Goal: Information Seeking & Learning: Learn about a topic

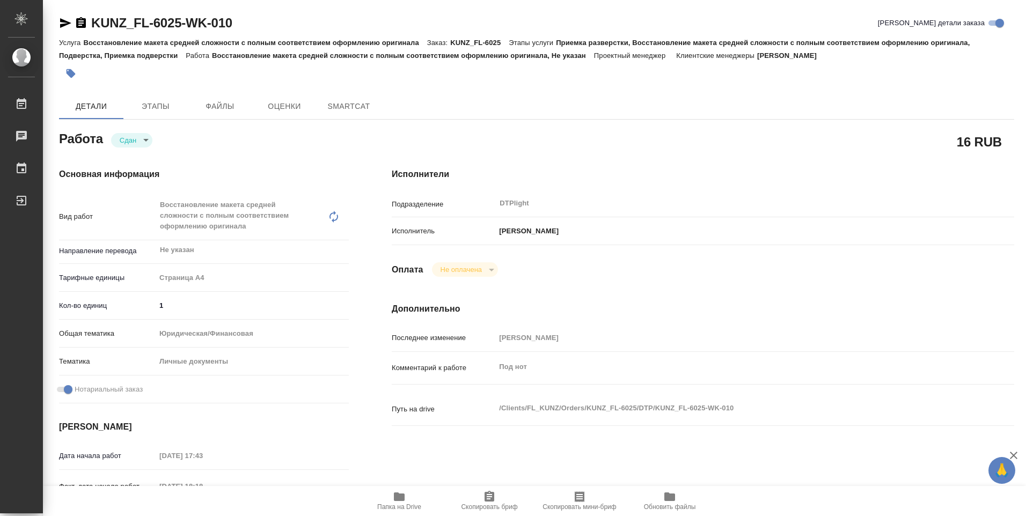
type textarea "x"
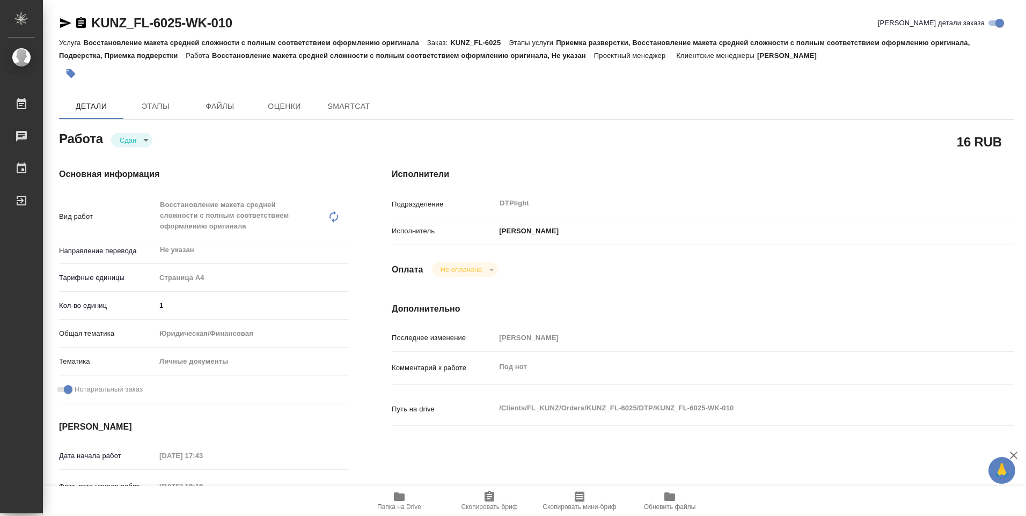
type textarea "x"
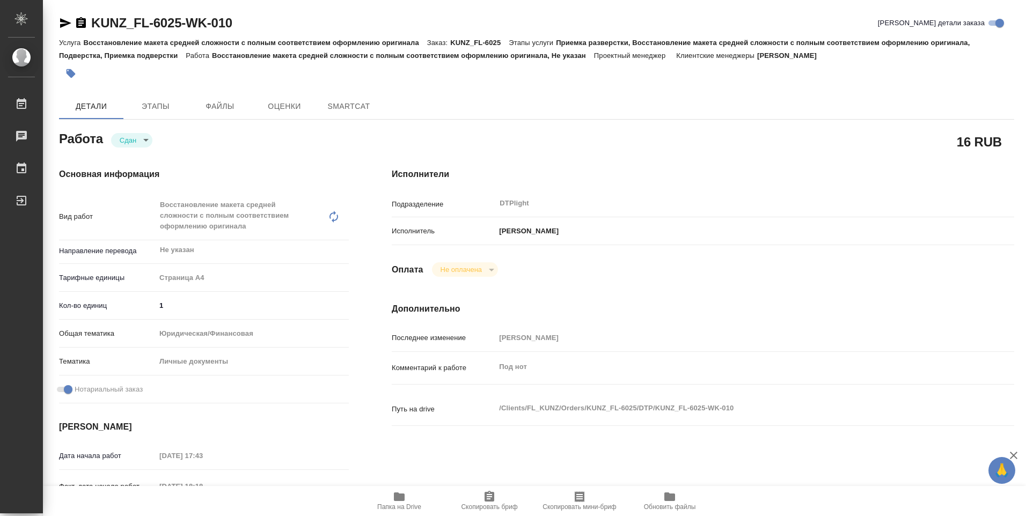
type textarea "x"
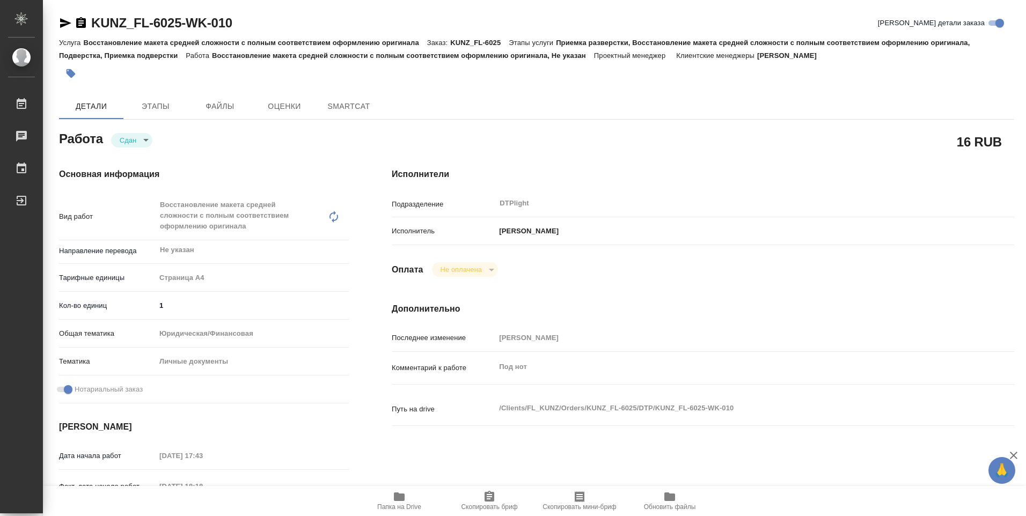
type textarea "x"
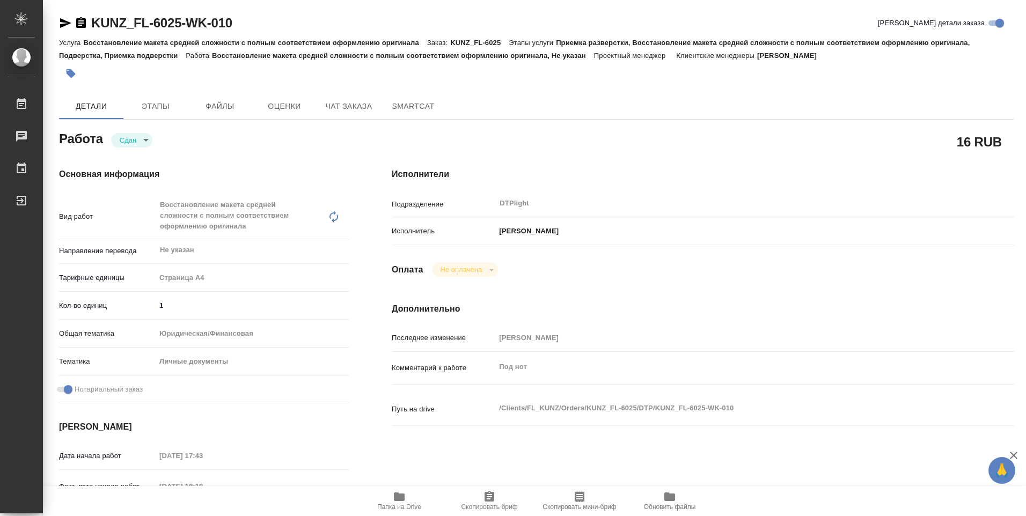
type textarea "x"
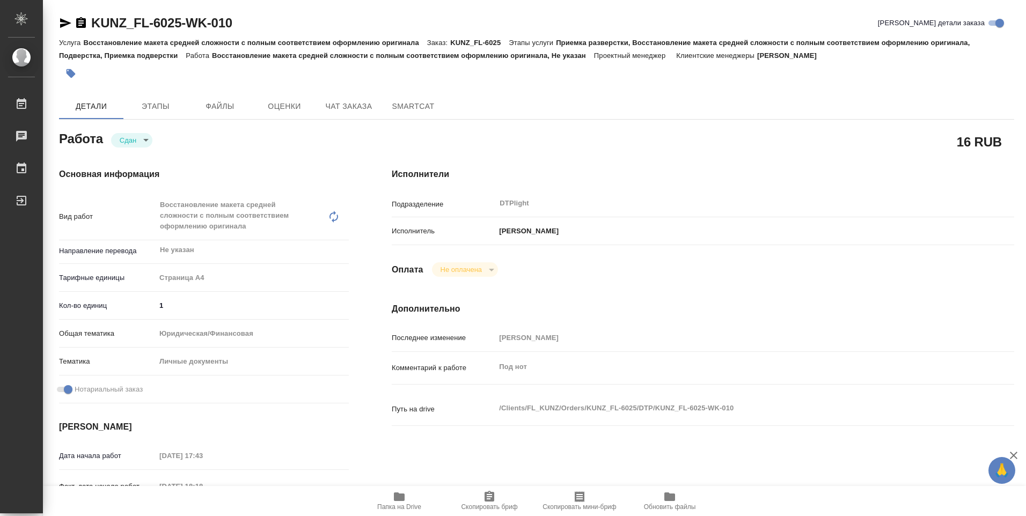
type textarea "x"
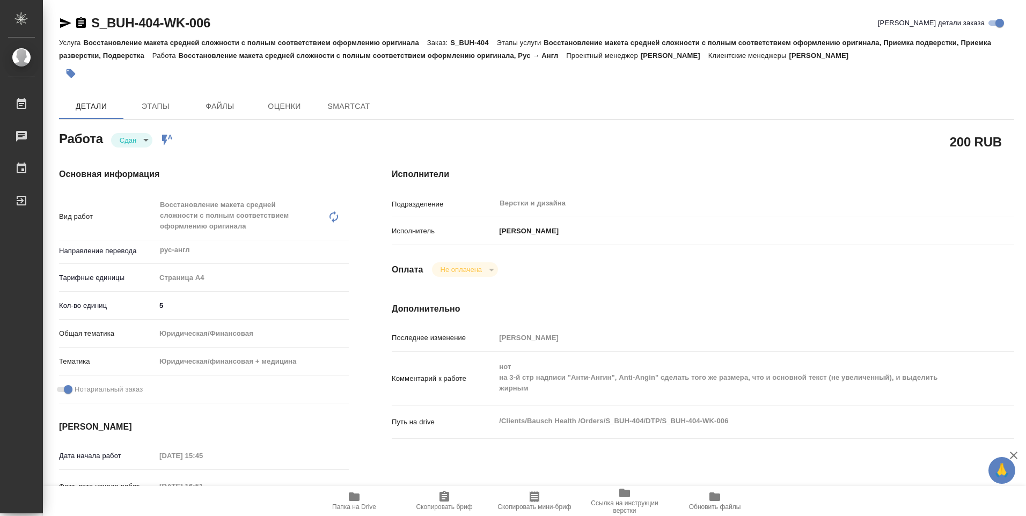
type textarea "x"
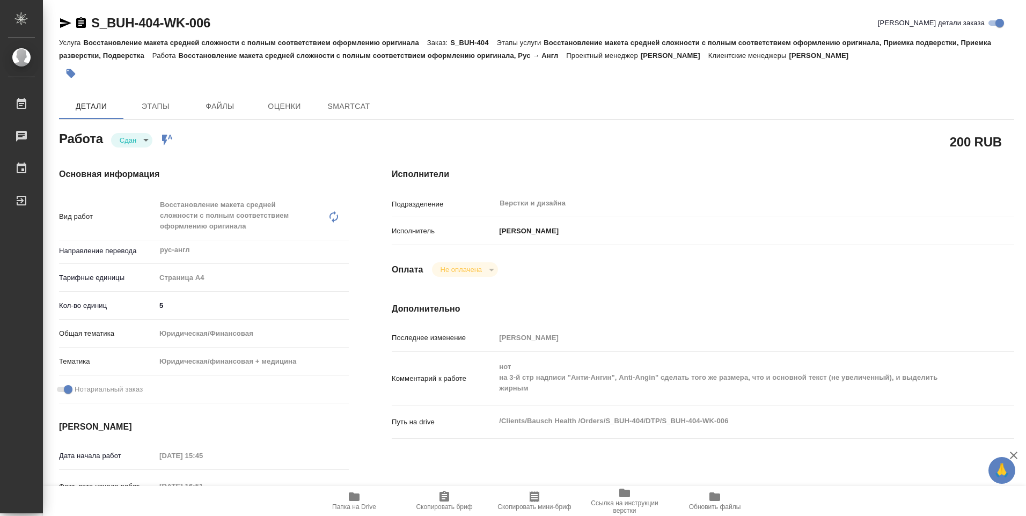
type textarea "x"
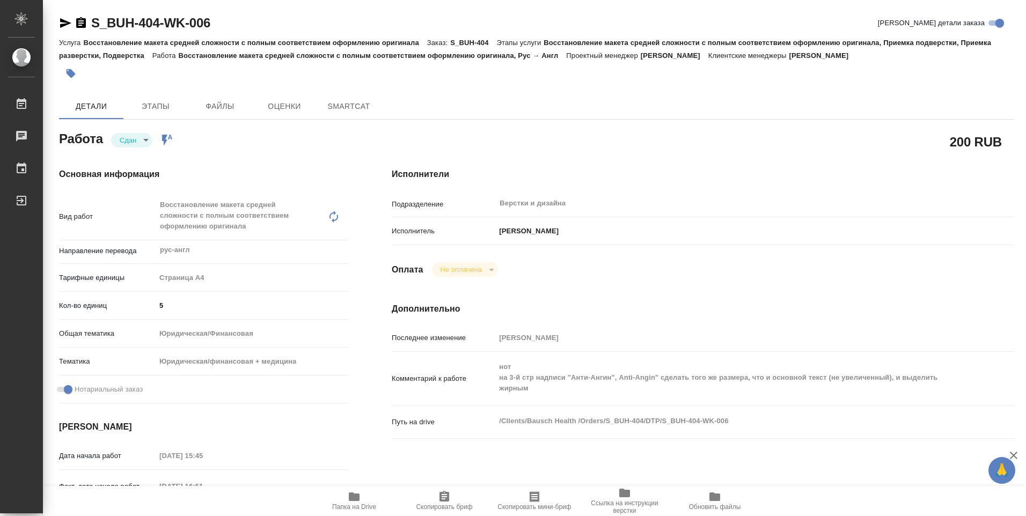
type textarea "x"
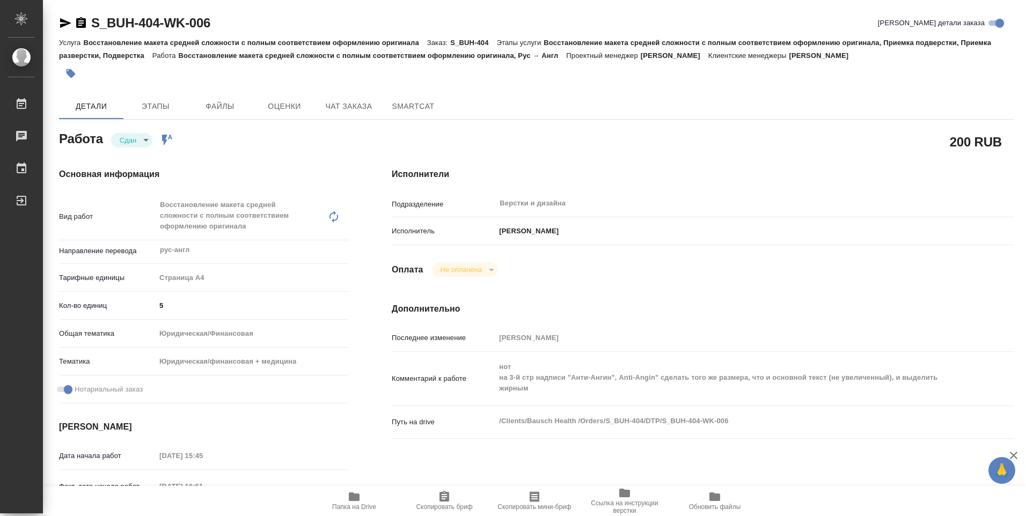
type textarea "x"
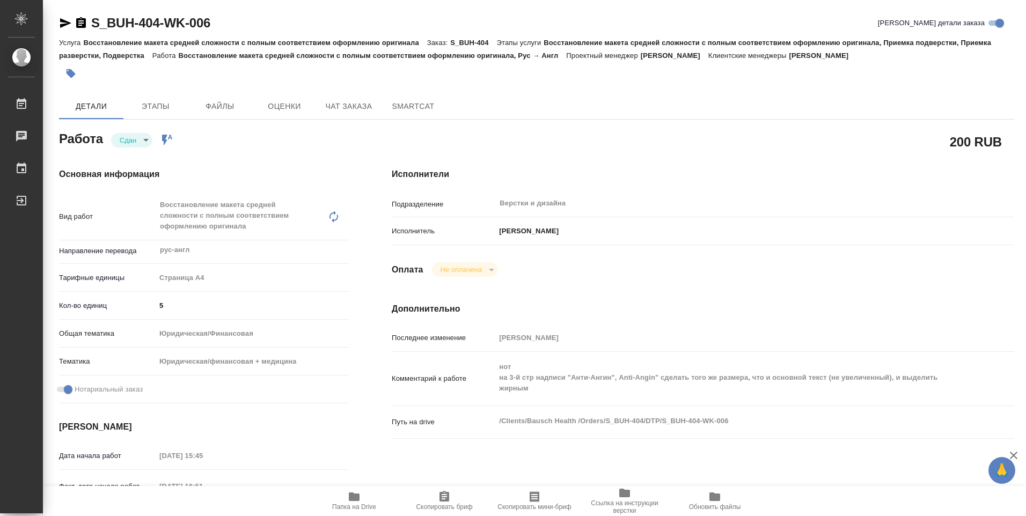
type textarea "x"
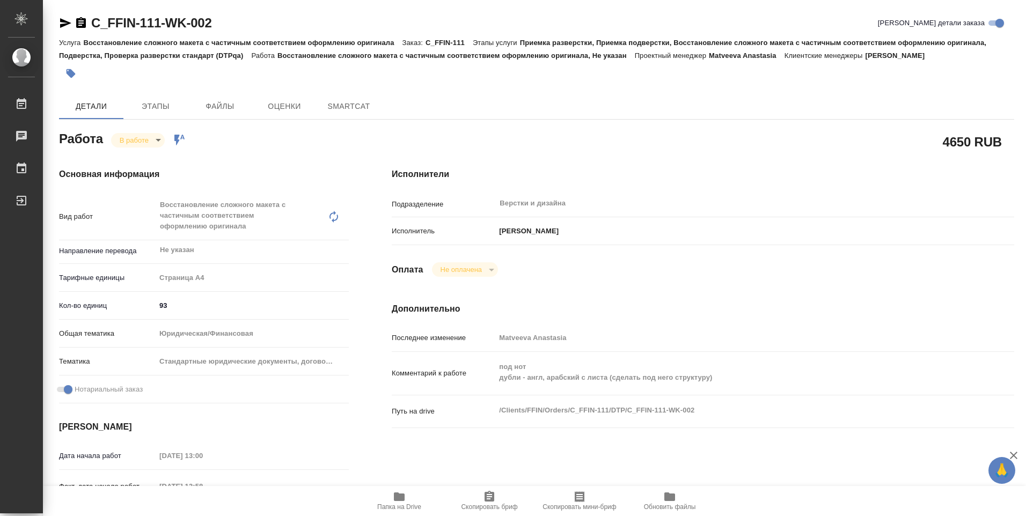
type textarea "x"
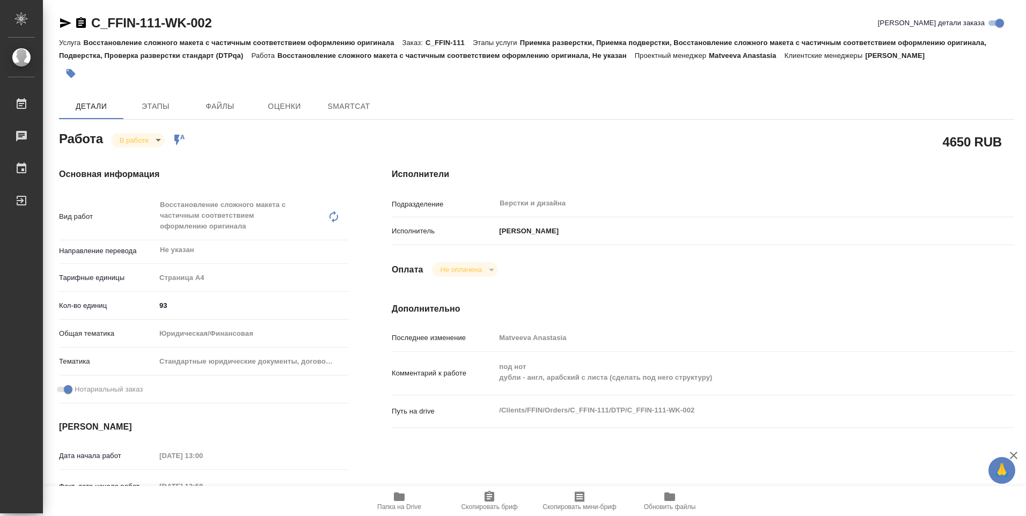
type textarea "x"
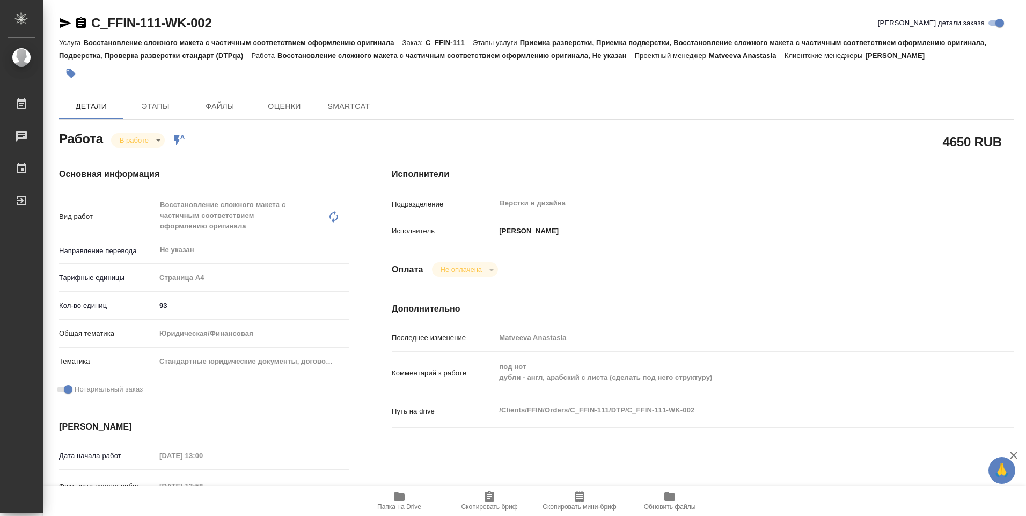
type textarea "x"
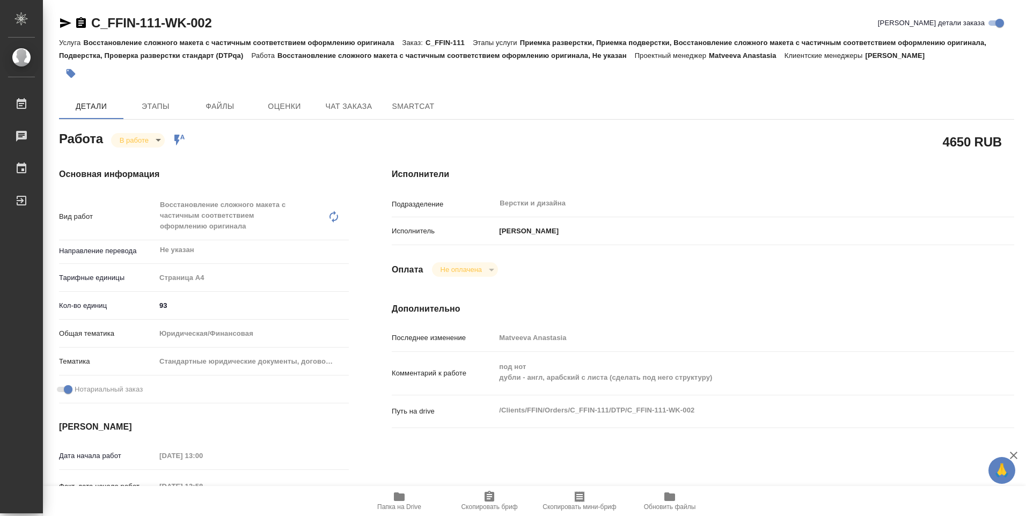
type textarea "x"
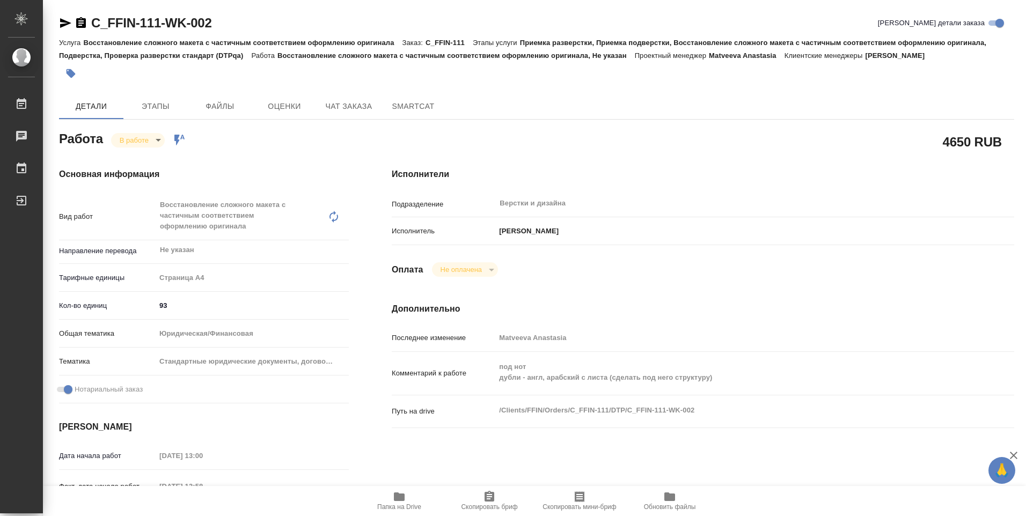
type textarea "x"
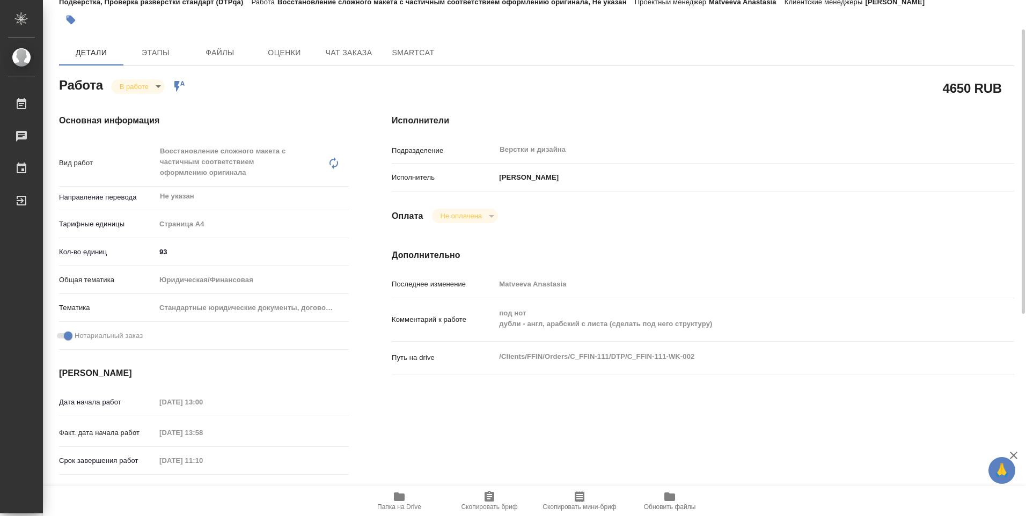
scroll to position [107, 0]
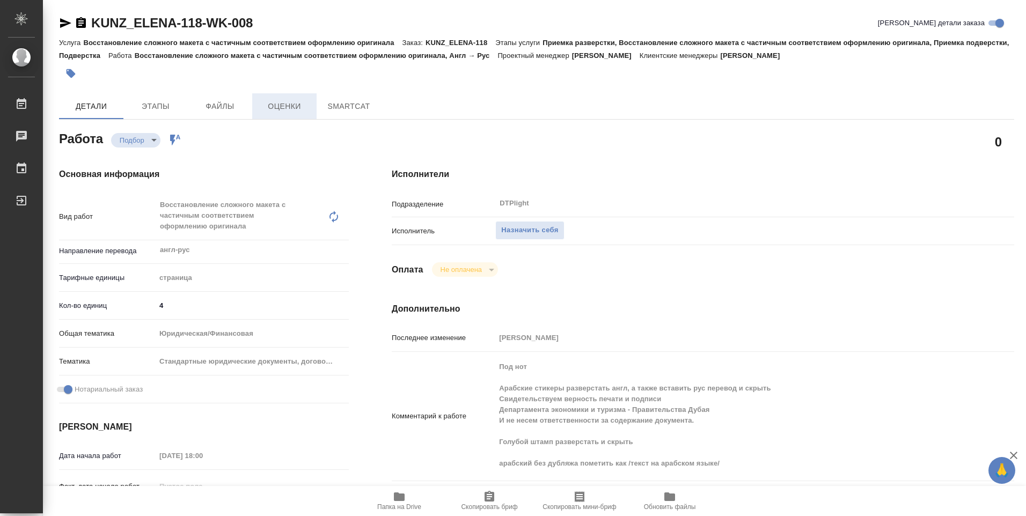
type textarea "x"
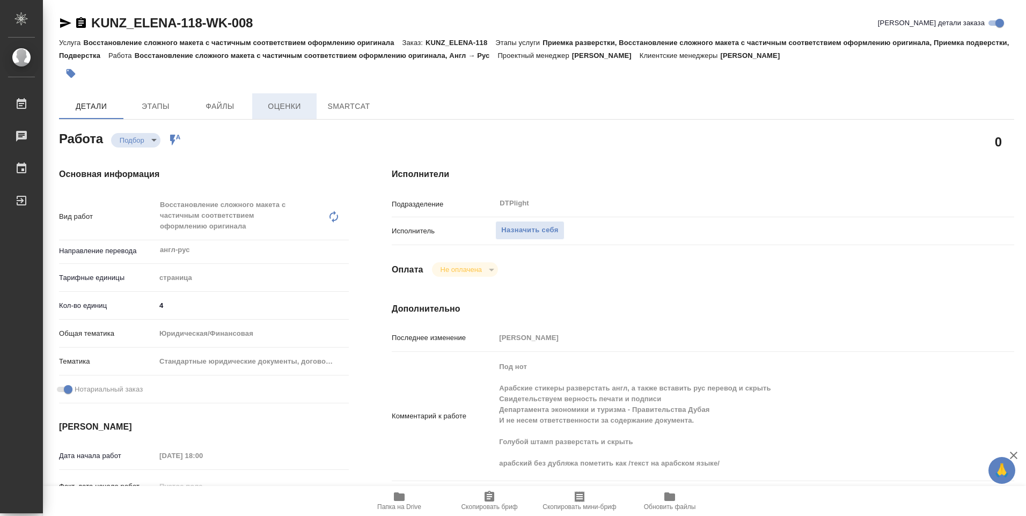
type textarea "x"
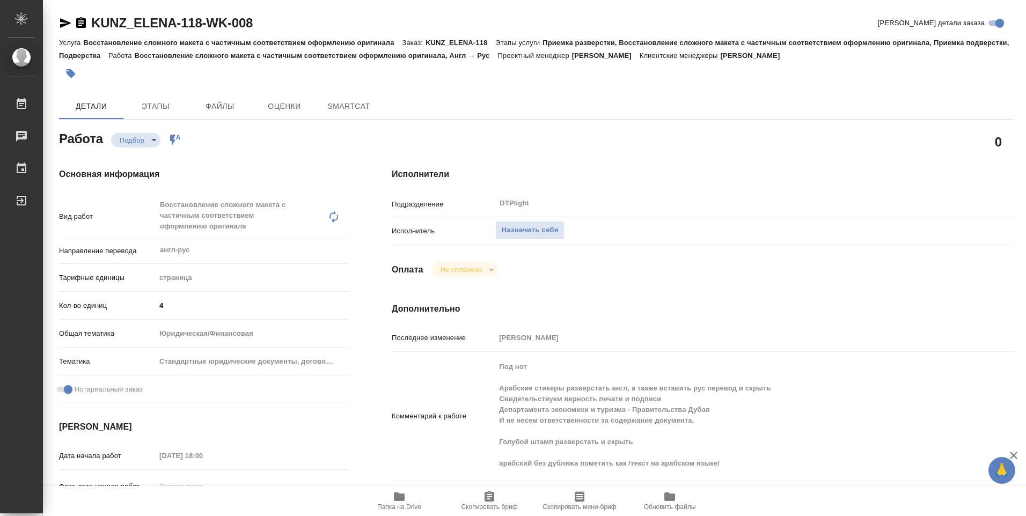
type textarea "x"
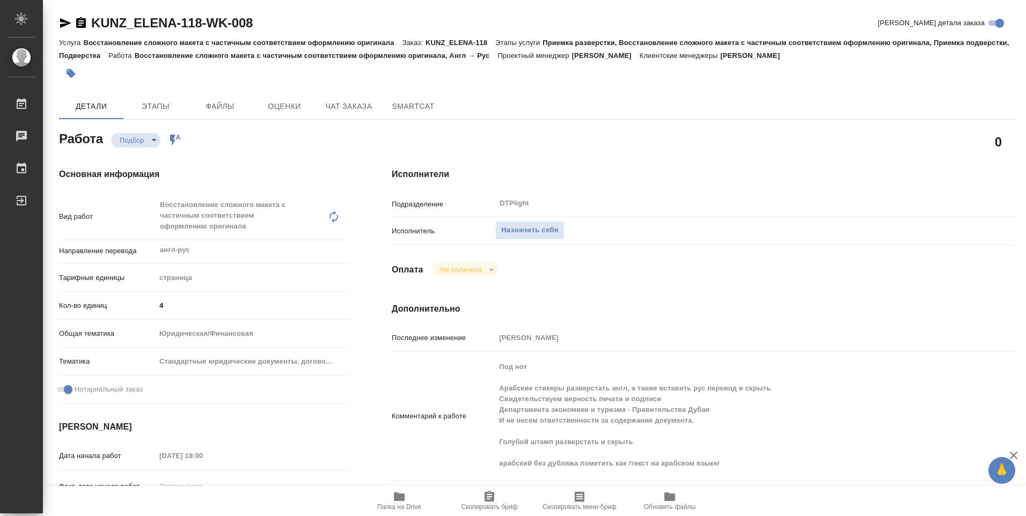
type textarea "x"
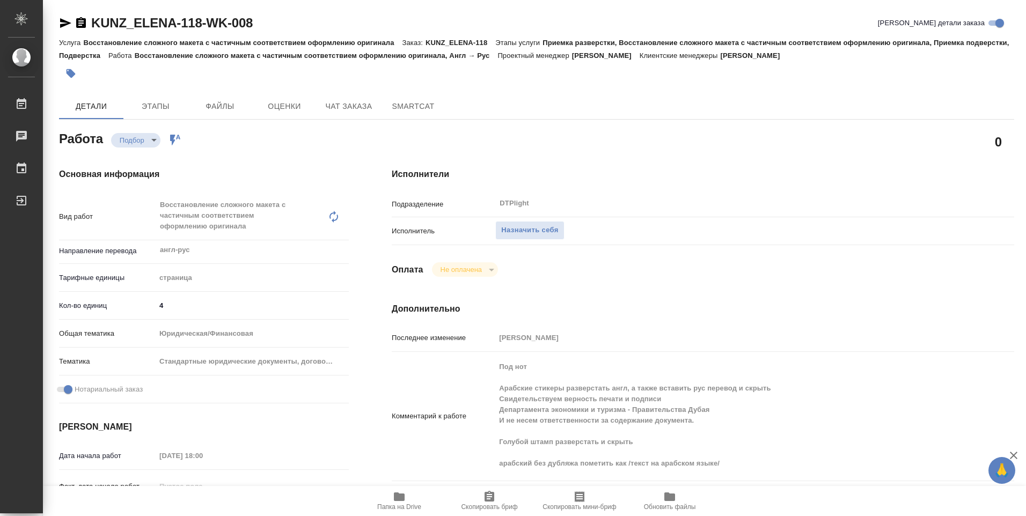
type textarea "x"
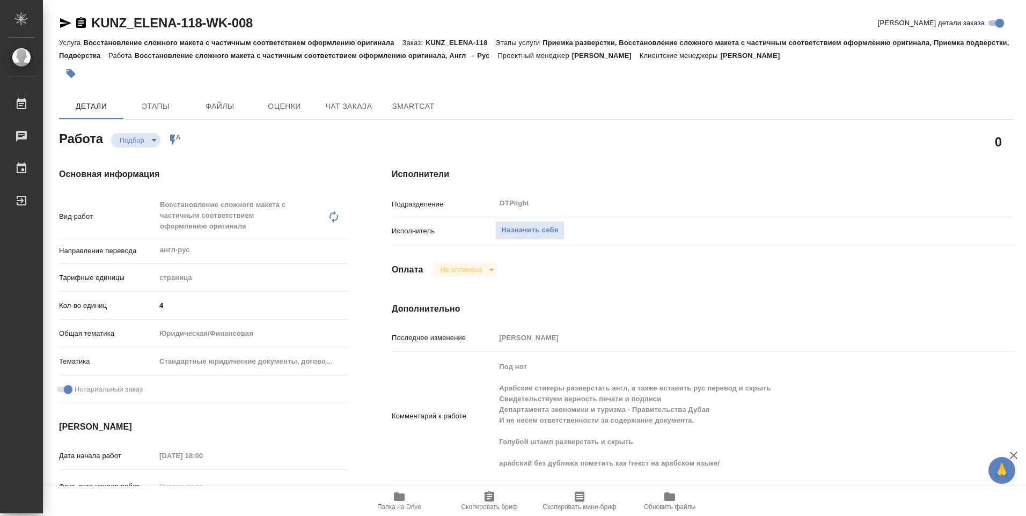
scroll to position [54, 0]
